Goal: Task Accomplishment & Management: Manage account settings

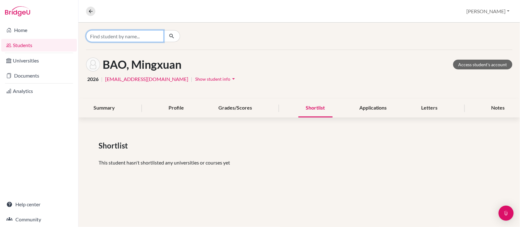
click at [113, 36] on input "Find student by name..." at bounding box center [125, 36] width 78 height 12
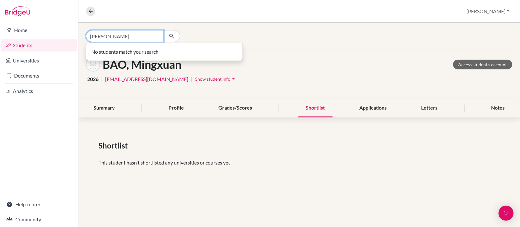
click at [113, 36] on input "[PERSON_NAME]" at bounding box center [125, 36] width 78 height 12
type input "u"
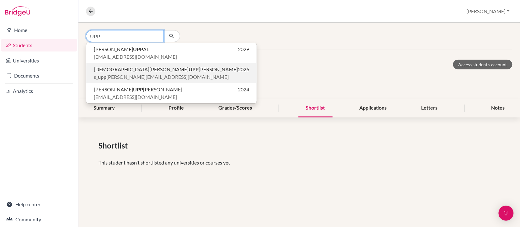
type input "UPP"
click at [112, 73] on span "s_ upp [EMAIL_ADDRESS][DOMAIN_NAME]" at bounding box center [161, 77] width 135 height 8
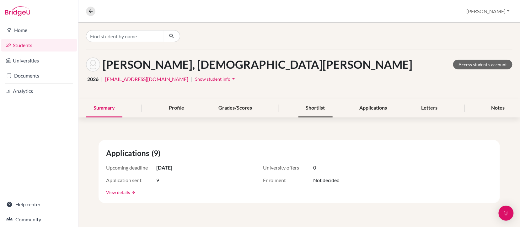
click at [313, 109] on div "Shortlist" at bounding box center [316, 108] width 34 height 19
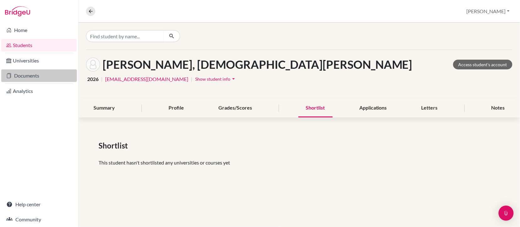
click at [17, 75] on link "Documents" at bounding box center [39, 75] width 76 height 13
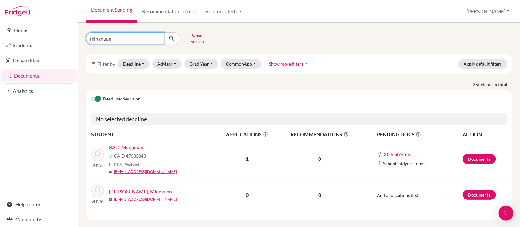
click at [117, 39] on input "mingxuan" at bounding box center [125, 38] width 78 height 12
type input "m"
type input "Upp samh"
click at [172, 36] on button "submit" at bounding box center [172, 38] width 17 height 12
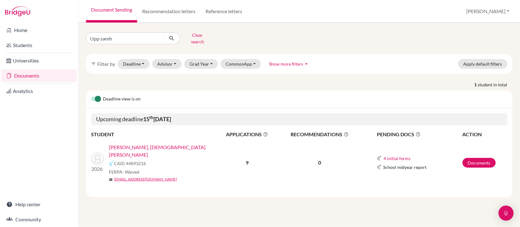
click at [116, 144] on link "[PERSON_NAME], [DEMOGRAPHIC_DATA][PERSON_NAME]" at bounding box center [165, 151] width 112 height 15
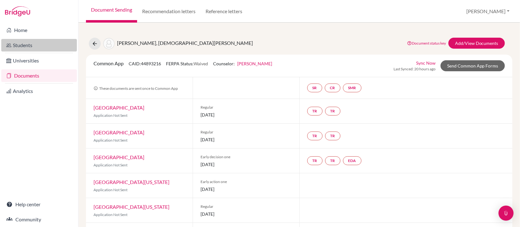
click at [28, 46] on link "Students" at bounding box center [39, 45] width 76 height 13
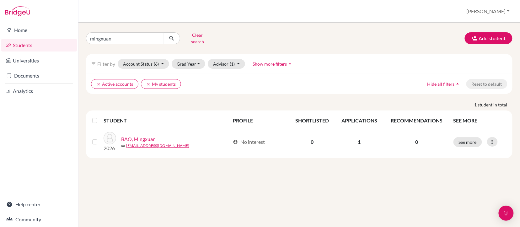
click at [270, 61] on span "Show more filters" at bounding box center [270, 63] width 34 height 5
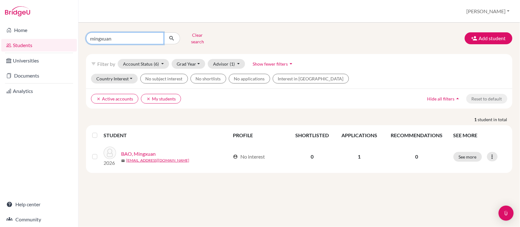
click at [126, 36] on input "mingxuan" at bounding box center [125, 38] width 78 height 12
type input "m"
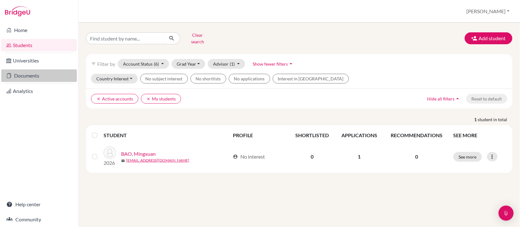
click at [32, 76] on link "Documents" at bounding box center [39, 75] width 76 height 13
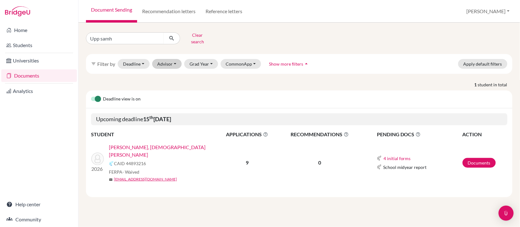
click at [161, 60] on button "Advisor" at bounding box center [167, 64] width 30 height 10
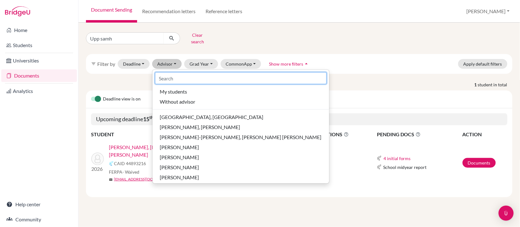
click at [172, 73] on input at bounding box center [241, 78] width 172 height 12
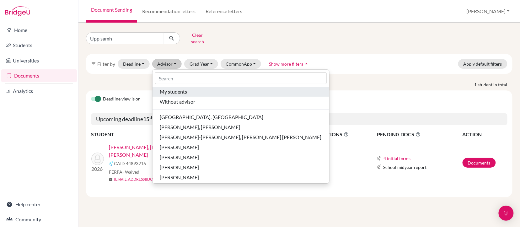
click at [173, 91] on button "My students" at bounding box center [241, 92] width 177 height 10
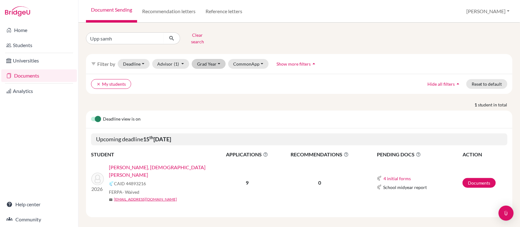
click at [208, 59] on button "Grad Year" at bounding box center [209, 64] width 34 height 10
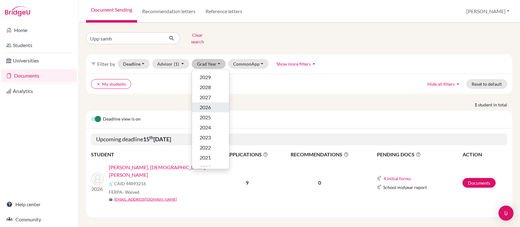
click at [204, 104] on span "2026" at bounding box center [205, 108] width 11 height 8
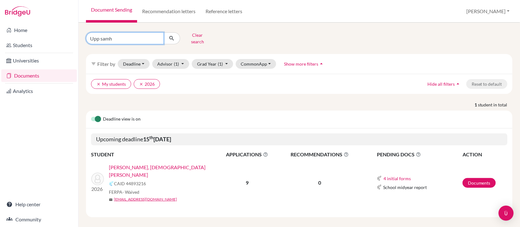
click at [121, 36] on input "Upp samh" at bounding box center [125, 38] width 78 height 12
type input "U"
click at [173, 35] on icon "submit" at bounding box center [172, 38] width 6 height 6
click at [112, 36] on input "Upp samh" at bounding box center [125, 38] width 78 height 12
type input "U"
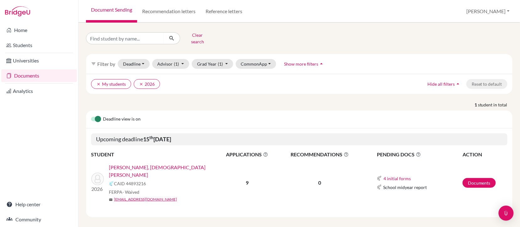
click at [174, 35] on icon "submit" at bounding box center [172, 38] width 6 height 6
click at [193, 37] on button "Clear search" at bounding box center [197, 38] width 35 height 16
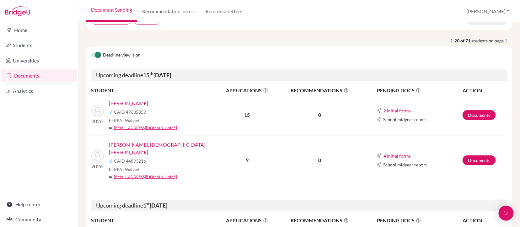
scroll to position [59, 0]
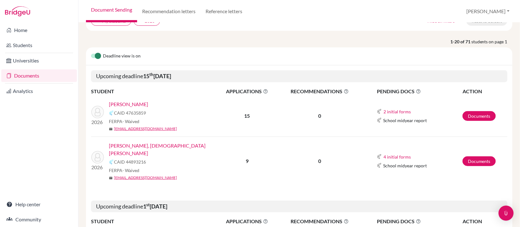
click at [122, 102] on link "[PERSON_NAME]" at bounding box center [128, 105] width 39 height 8
click at [129, 144] on link "[PERSON_NAME], [DEMOGRAPHIC_DATA][PERSON_NAME]" at bounding box center [165, 149] width 112 height 15
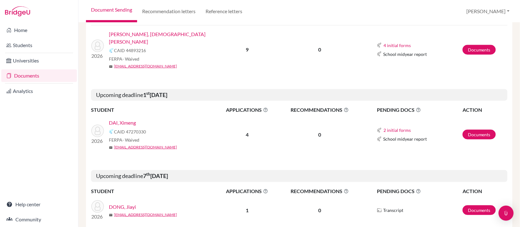
scroll to position [176, 0]
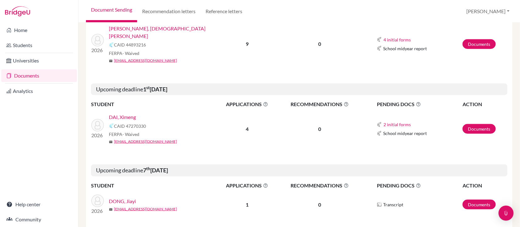
click at [131, 113] on link "DAI, Ximeng" at bounding box center [122, 117] width 27 height 8
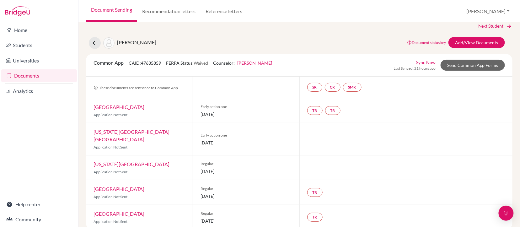
scroll to position [5, 0]
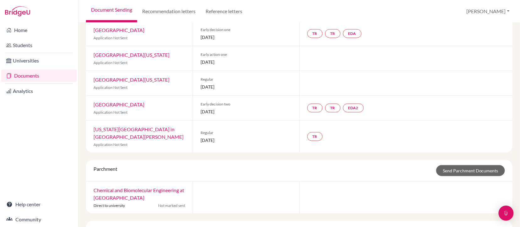
scroll to position [135, 0]
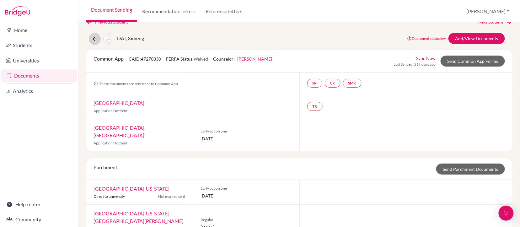
click at [95, 41] on icon at bounding box center [95, 39] width 6 height 6
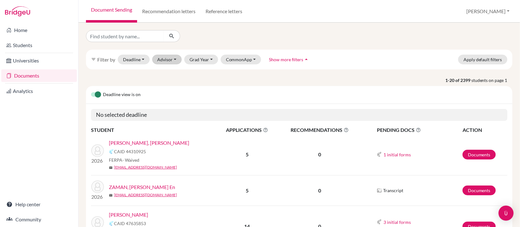
click at [174, 61] on button "Advisor" at bounding box center [167, 60] width 30 height 10
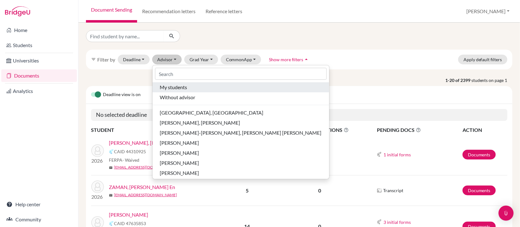
click at [172, 86] on span "My students" at bounding box center [173, 88] width 27 height 8
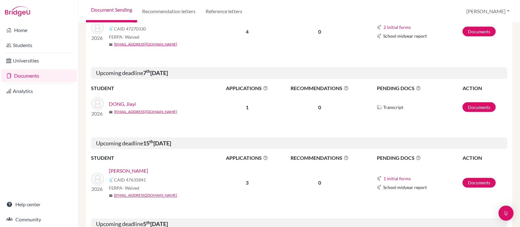
scroll to position [275, 0]
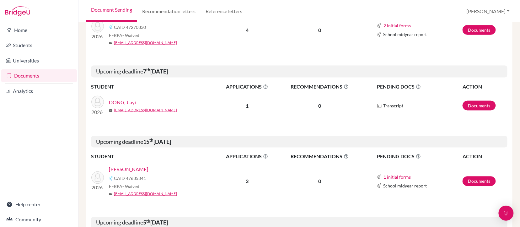
click at [133, 166] on link "[PERSON_NAME]" at bounding box center [128, 170] width 39 height 8
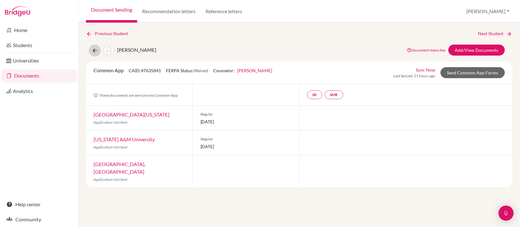
click at [92, 52] on icon at bounding box center [95, 50] width 6 height 6
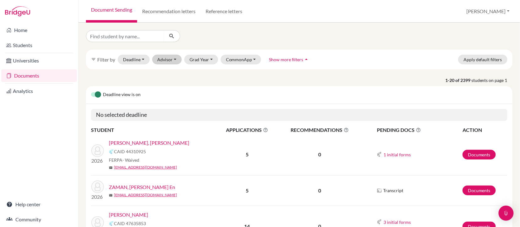
click at [166, 60] on button "Advisor" at bounding box center [167, 60] width 30 height 10
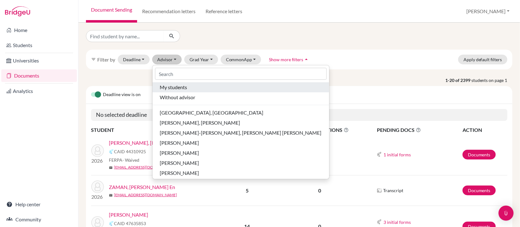
click at [170, 89] on span "My students" at bounding box center [173, 88] width 27 height 8
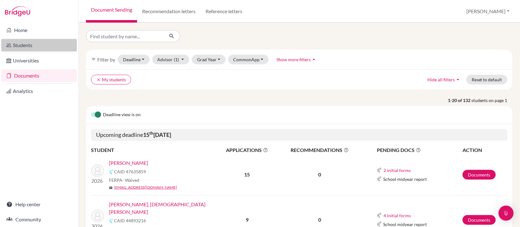
click at [25, 46] on link "Students" at bounding box center [39, 45] width 76 height 13
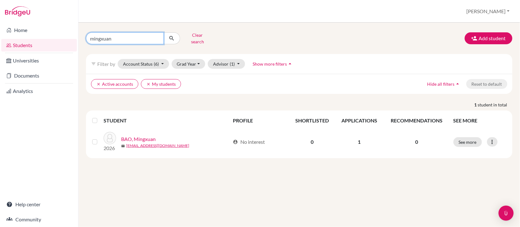
click at [123, 35] on input "mingxuan" at bounding box center [125, 38] width 78 height 12
type input "m"
type input "hirota"
click at [172, 36] on button "submit" at bounding box center [172, 38] width 17 height 12
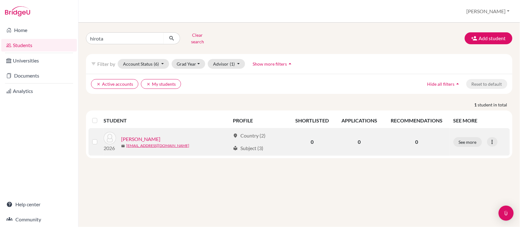
click at [154, 135] on link "OKOCHI, Hirotaka" at bounding box center [140, 139] width 39 height 8
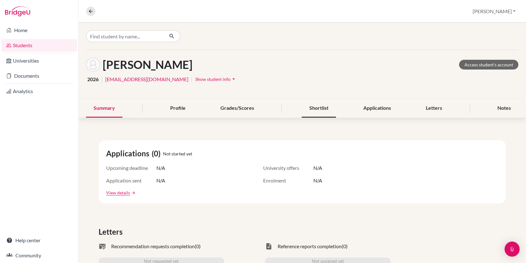
click at [328, 109] on div "Shortlist" at bounding box center [319, 108] width 34 height 19
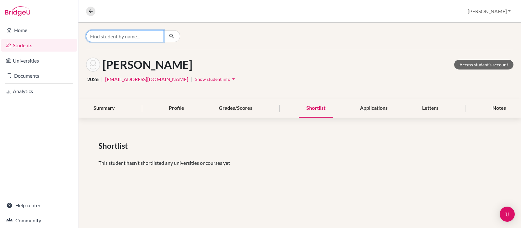
click at [121, 31] on input "Find student by name..." at bounding box center [125, 36] width 78 height 12
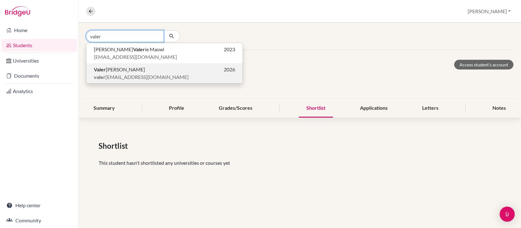
type input "valer"
click at [112, 71] on span "Valer iia ZOLOEVA" at bounding box center [119, 70] width 51 height 8
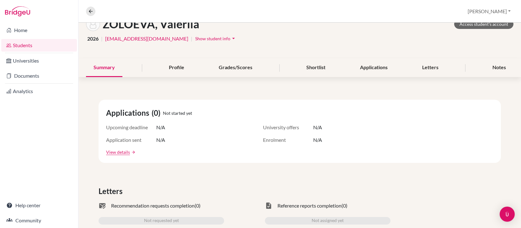
scroll to position [44, 0]
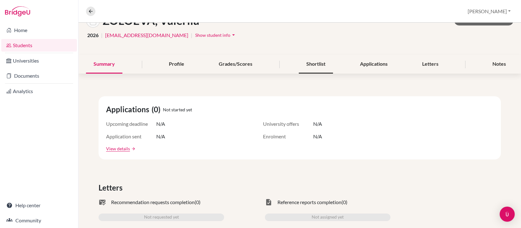
click at [313, 65] on div "Shortlist" at bounding box center [316, 64] width 34 height 19
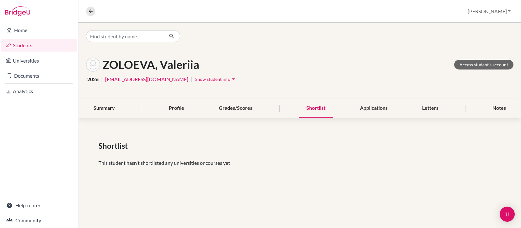
click at [484, 12] on button "[PERSON_NAME]" at bounding box center [489, 11] width 49 height 12
click at [419, 41] on div at bounding box center [300, 36] width 443 height 27
click at [118, 36] on input "Find student by name..." at bounding box center [125, 36] width 78 height 12
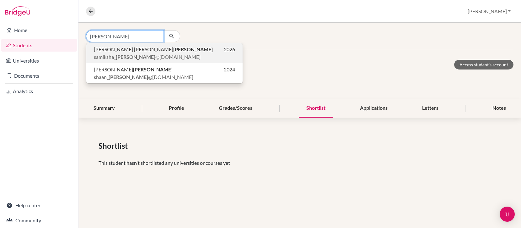
type input "Desai"
click at [121, 54] on b "desai" at bounding box center [136, 57] width 40 height 6
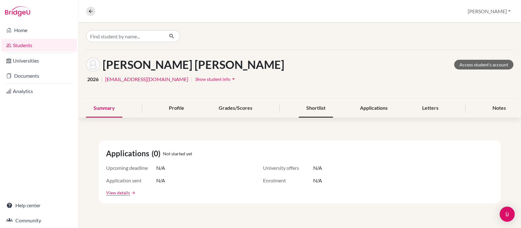
click at [319, 106] on div "Shortlist" at bounding box center [316, 108] width 34 height 19
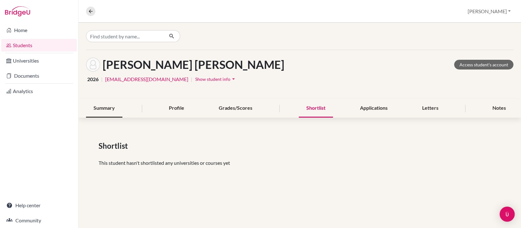
click at [102, 109] on div "Summary" at bounding box center [104, 108] width 36 height 19
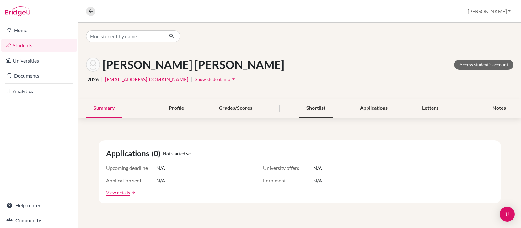
click at [315, 108] on div "Shortlist" at bounding box center [316, 108] width 34 height 19
